Goal: Task Accomplishment & Management: Use online tool/utility

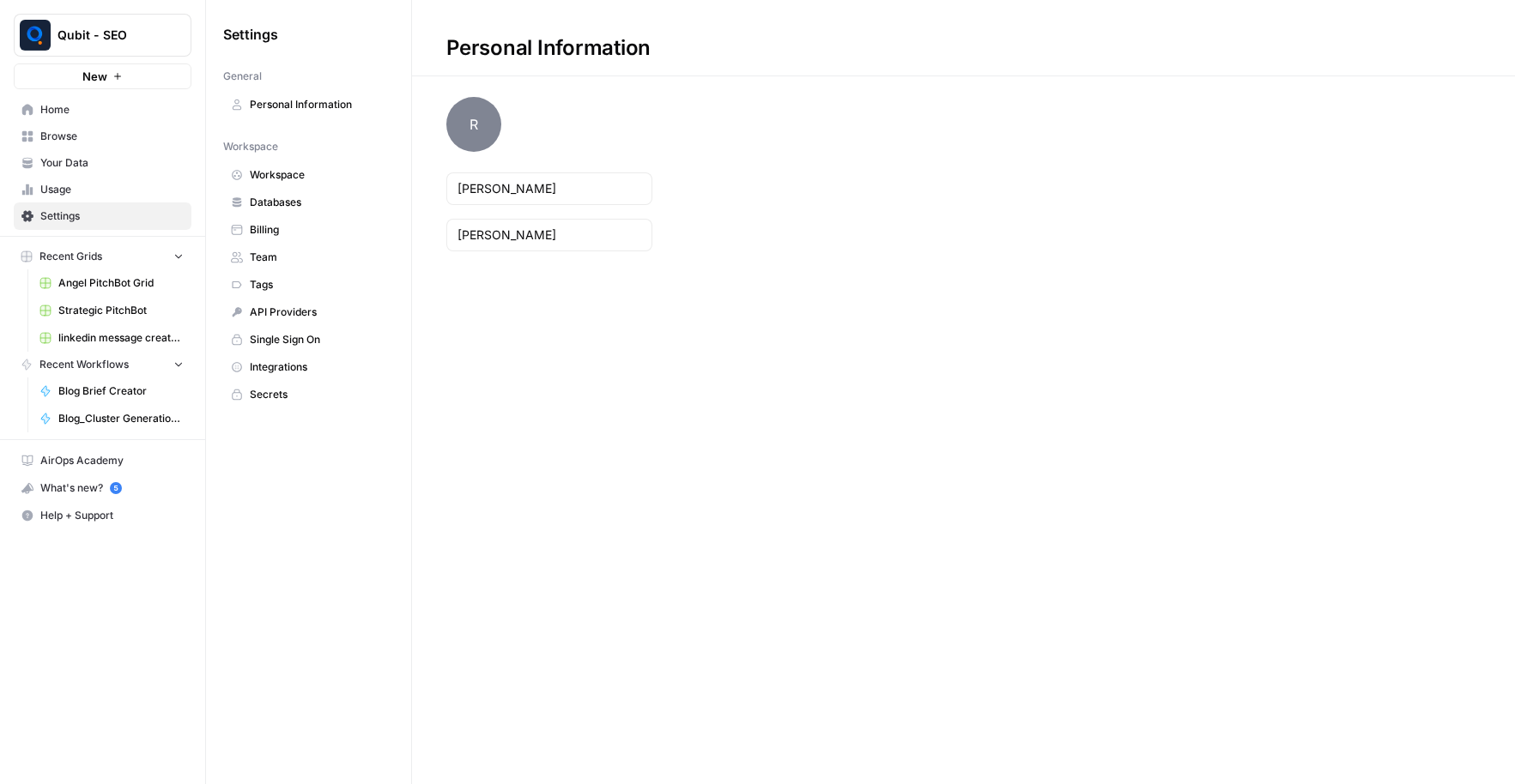
click at [77, 139] on span "Browse" at bounding box center [112, 137] width 143 height 16
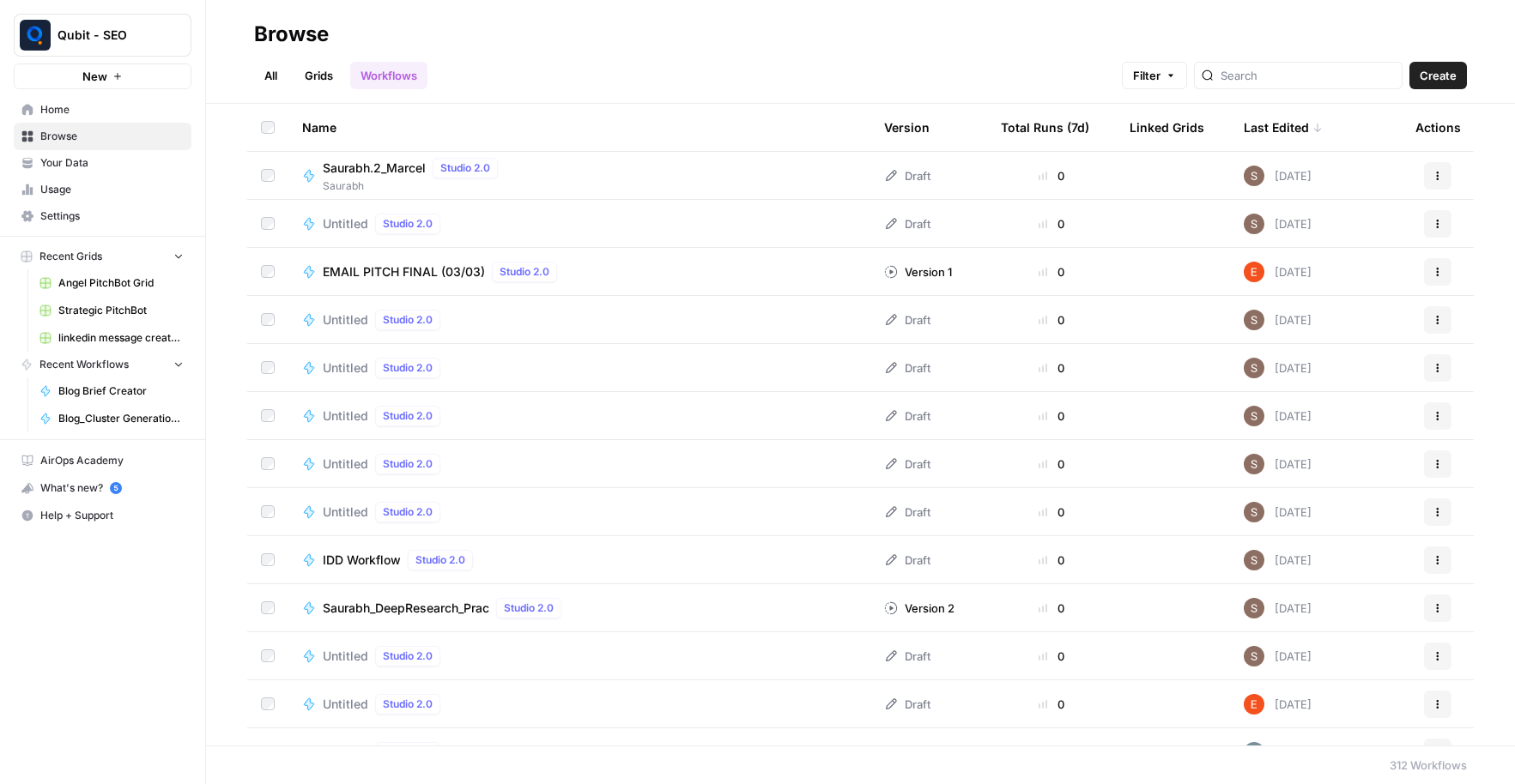
click at [125, 359] on span "Recent Workflows" at bounding box center [83, 365] width 89 height 16
click at [99, 74] on span "New" at bounding box center [94, 76] width 24 height 18
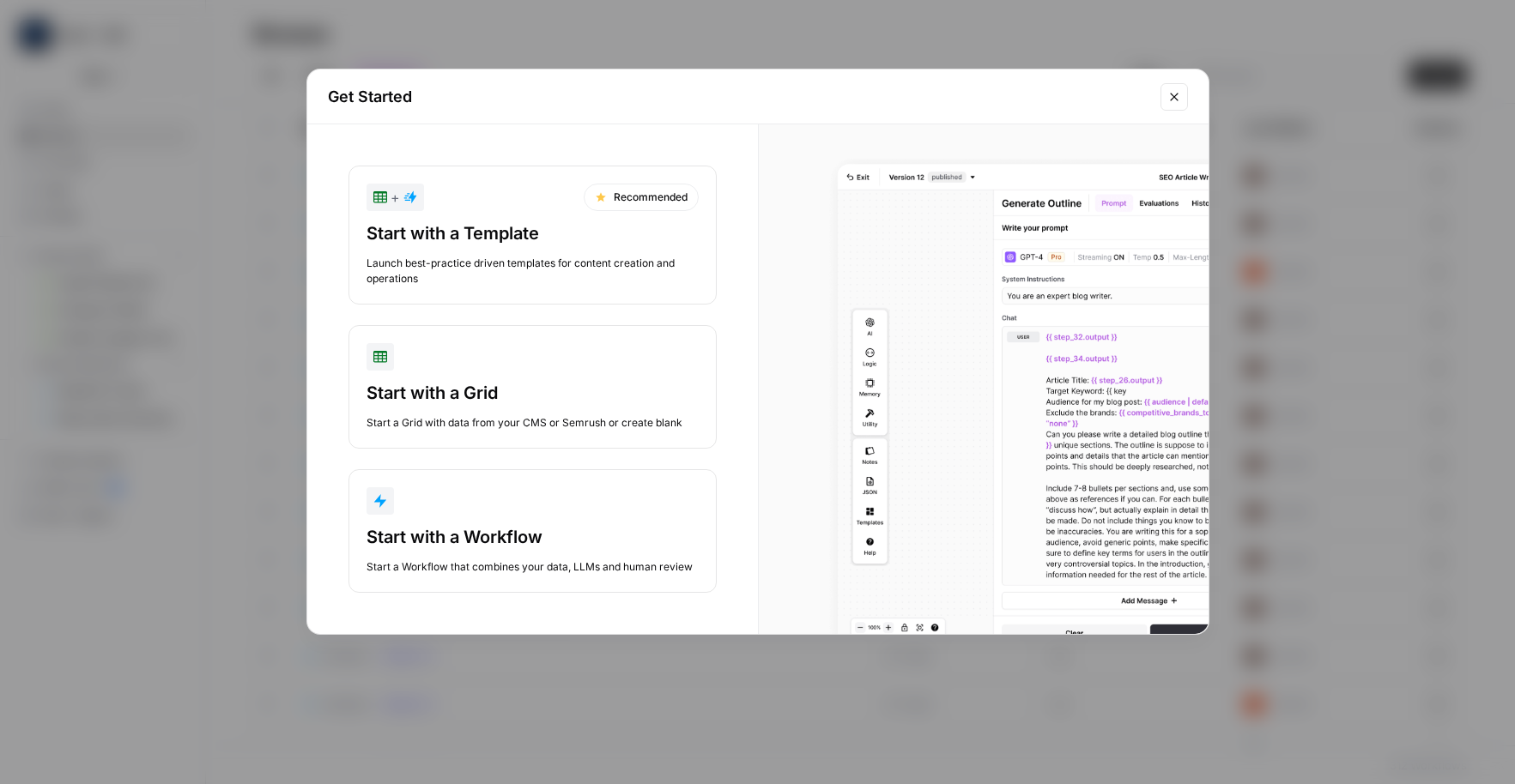
click at [562, 526] on div "Start with a Workflow" at bounding box center [532, 537] width 332 height 24
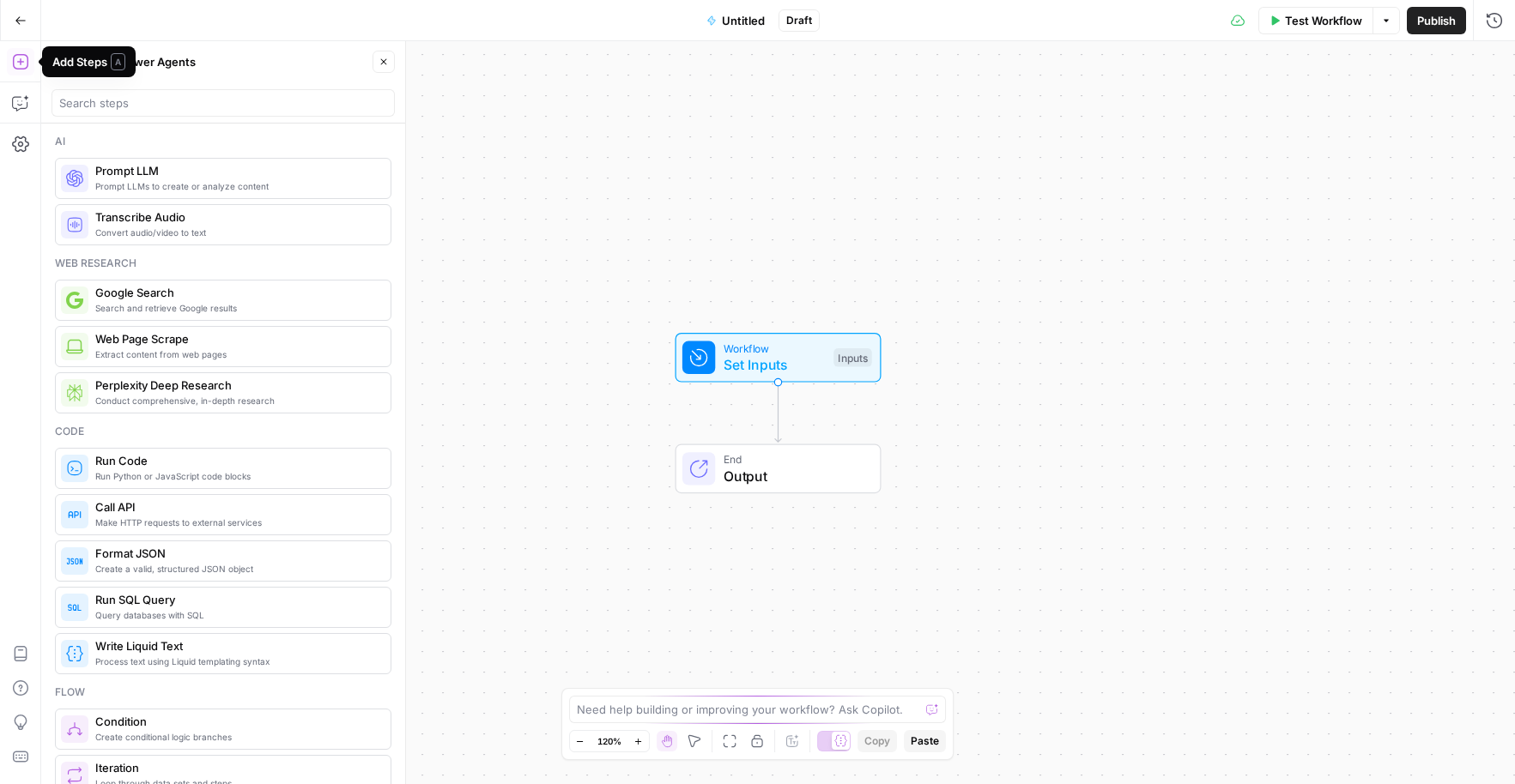
click at [24, 67] on icon "button" at bounding box center [21, 62] width 18 height 18
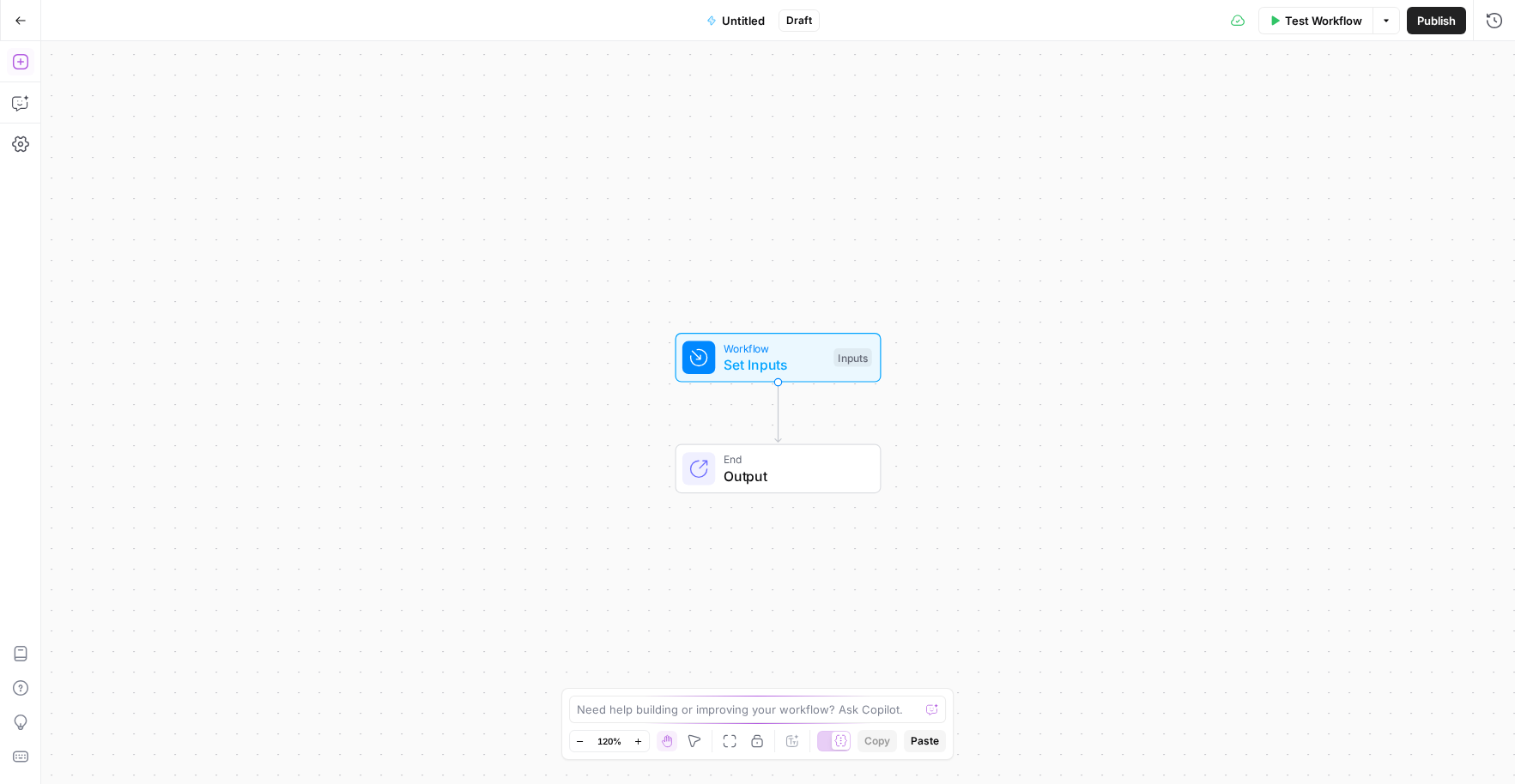
click at [24, 67] on icon "button" at bounding box center [21, 62] width 18 height 18
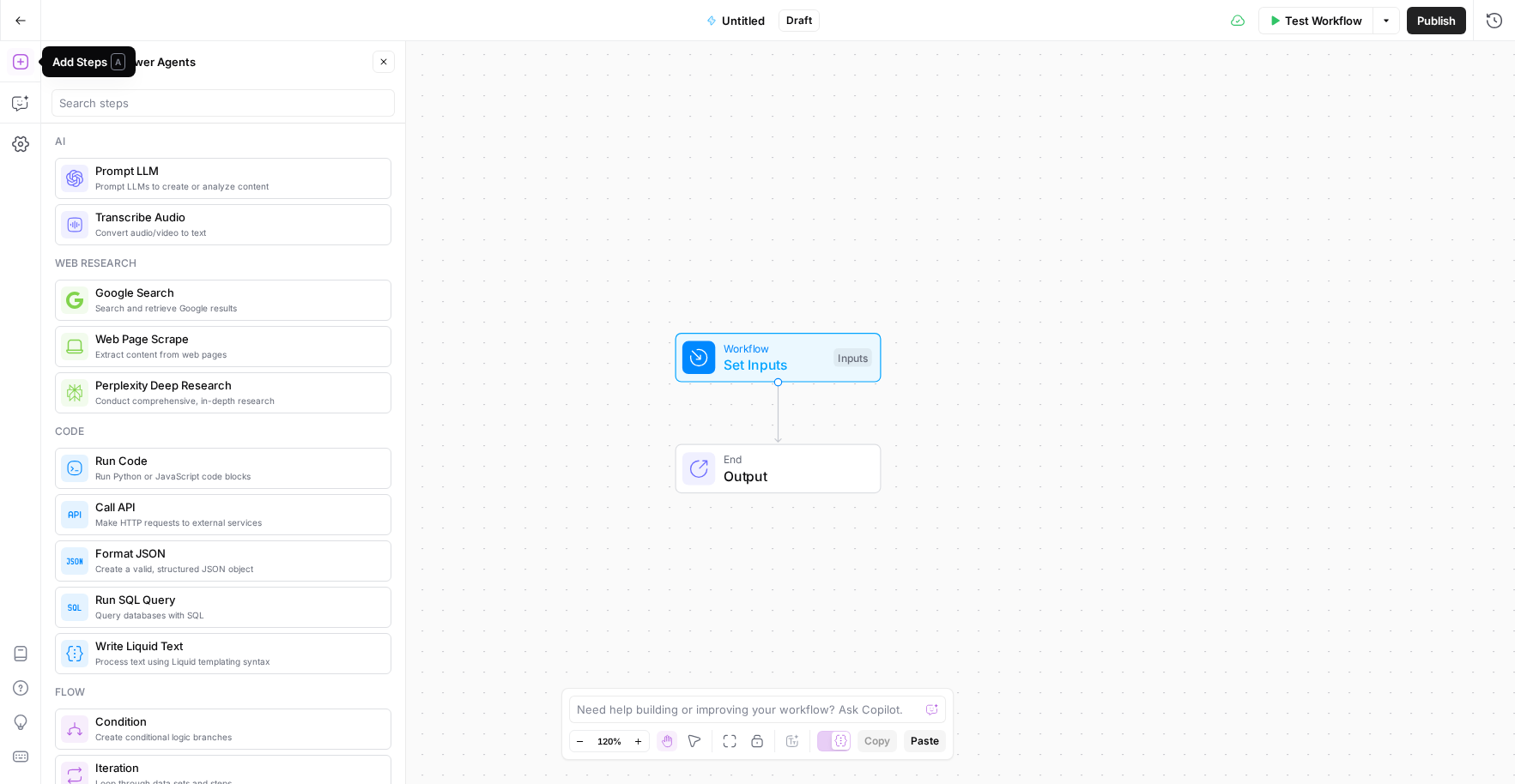
click at [24, 61] on icon "button" at bounding box center [21, 62] width 18 height 18
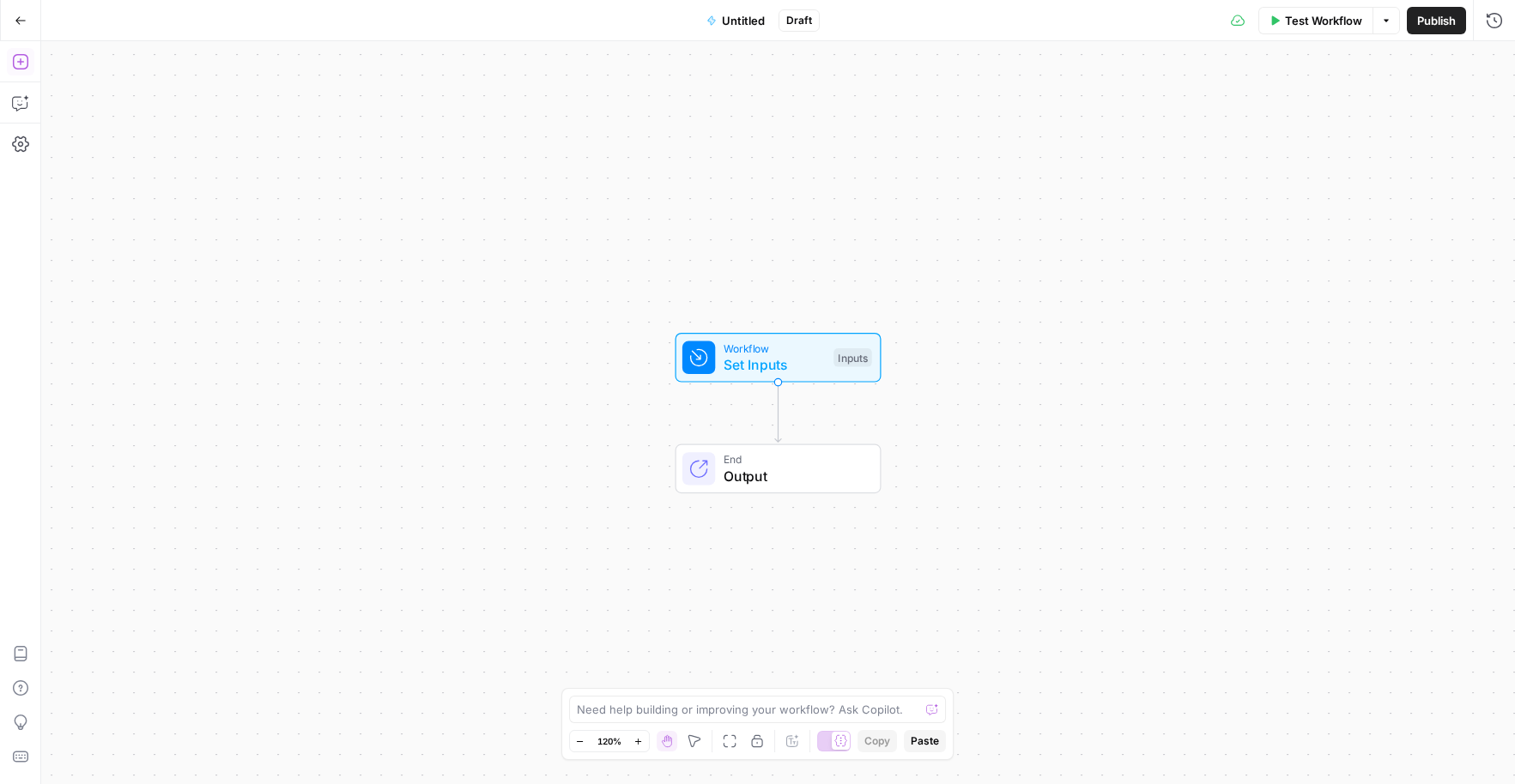
click at [24, 61] on icon "button" at bounding box center [21, 62] width 18 height 18
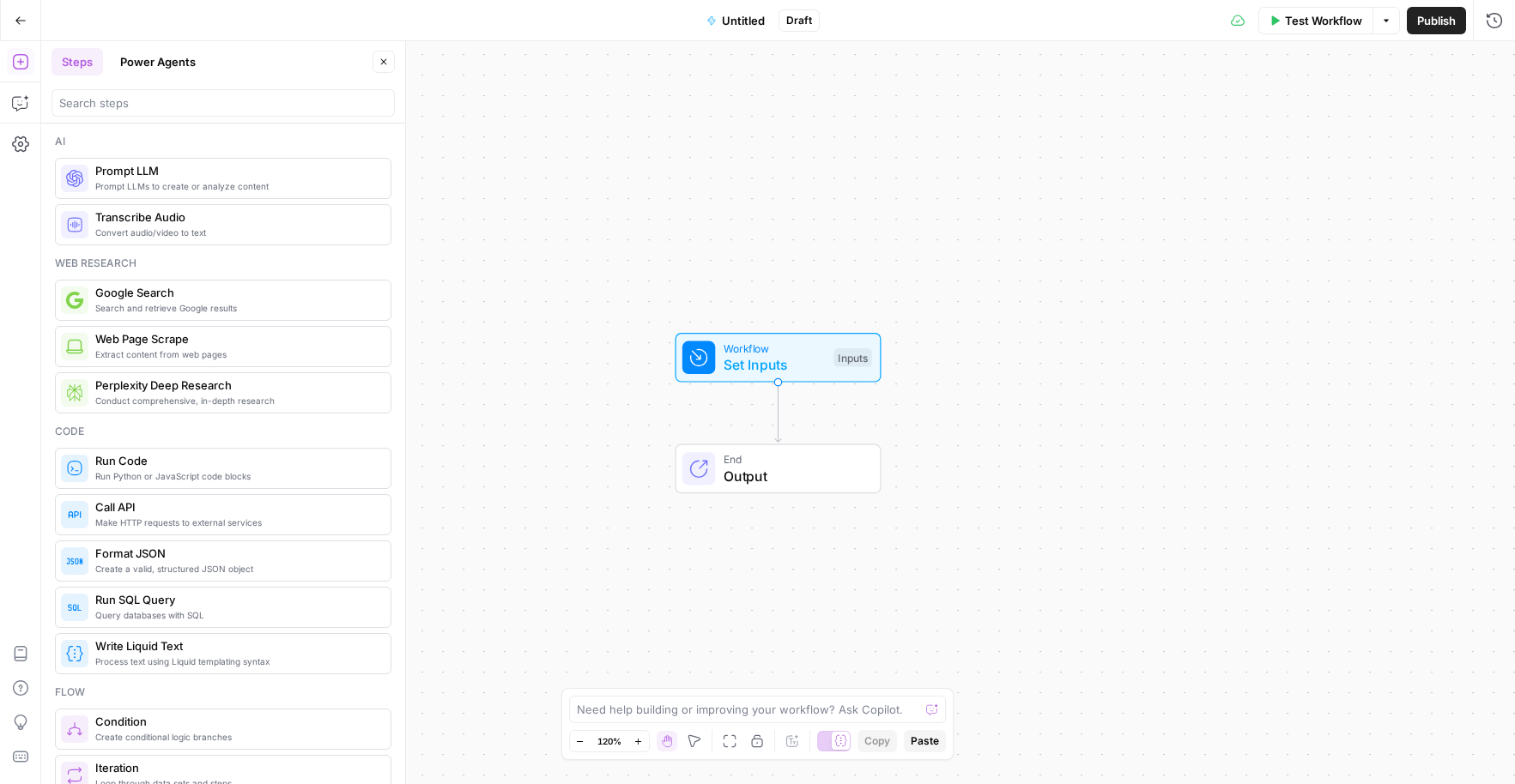
click at [158, 49] on button "Power Agents" at bounding box center [158, 62] width 96 height 27
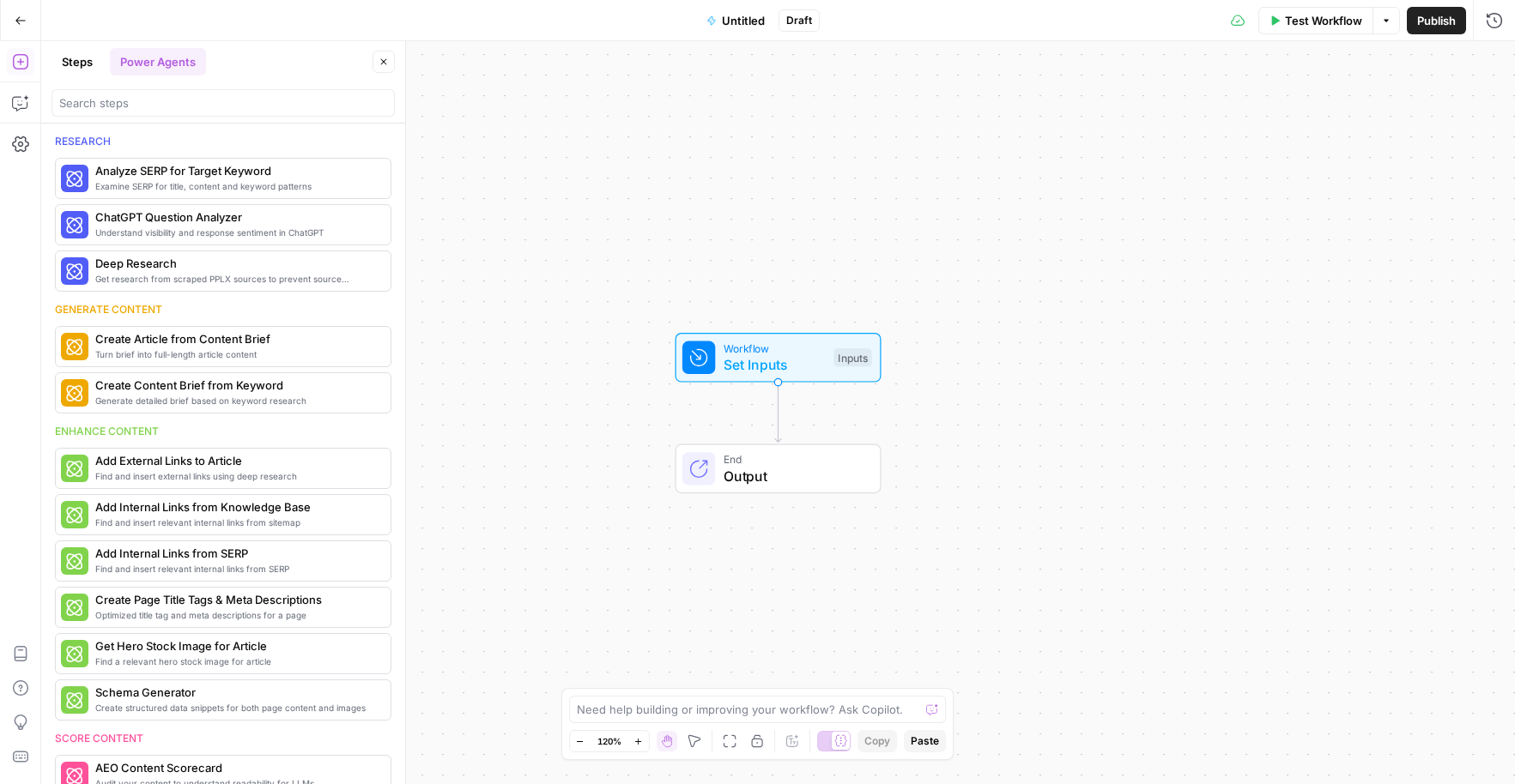
click at [80, 57] on button "Steps" at bounding box center [77, 62] width 52 height 27
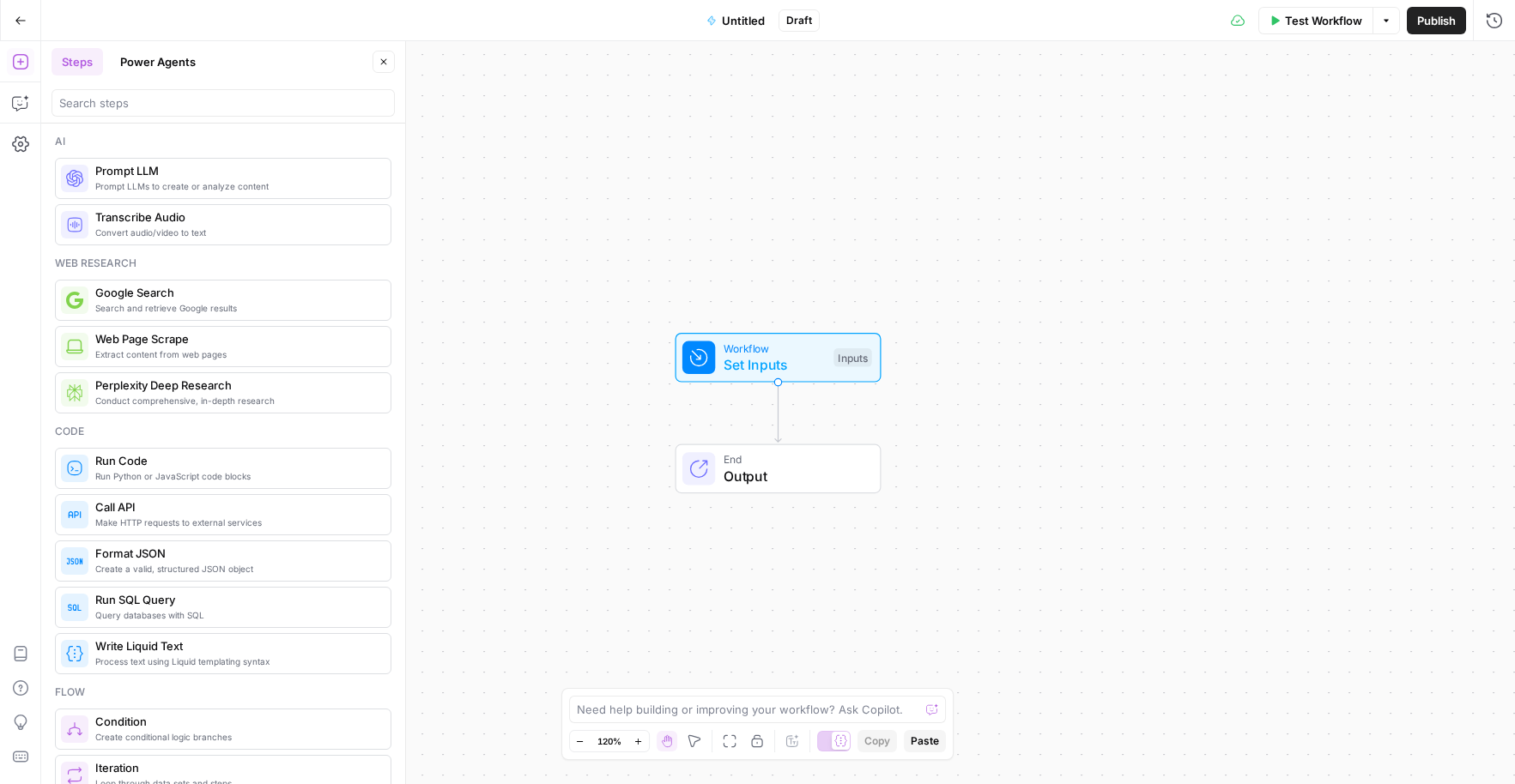
click at [10, 20] on button "Go Back" at bounding box center [21, 21] width 31 height 31
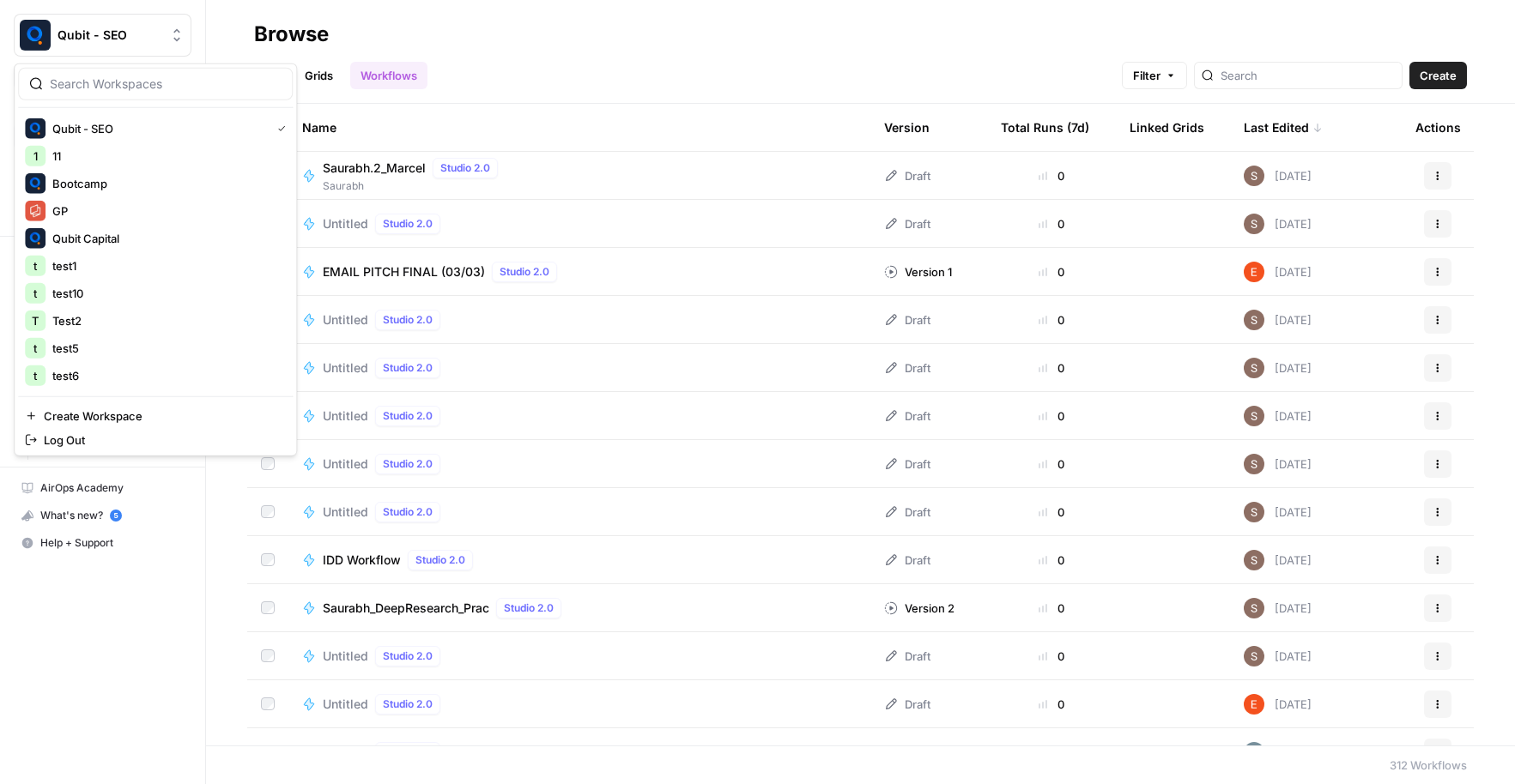
click at [93, 38] on span "Qubit - SEO" at bounding box center [110, 35] width 104 height 18
click at [121, 161] on span "11" at bounding box center [165, 157] width 226 height 18
